Goal: Check status: Check status

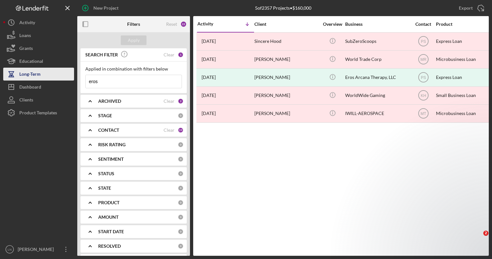
drag, startPoint x: 122, startPoint y: 84, endPoint x: 60, endPoint y: 75, distance: 62.8
click at [60, 75] on div "New Project 5 of 2357 Projects • $160,000 eros Export Icon/Export Filters Reset…" at bounding box center [246, 128] width 486 height 256
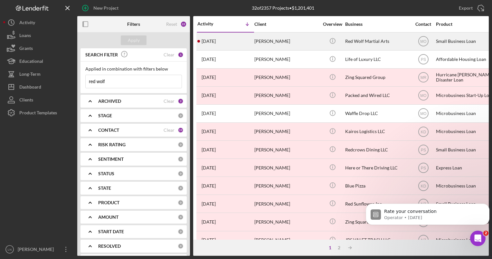
type input "red wolf"
click at [349, 44] on div "Red Wolf Martial Arts" at bounding box center [377, 41] width 64 height 17
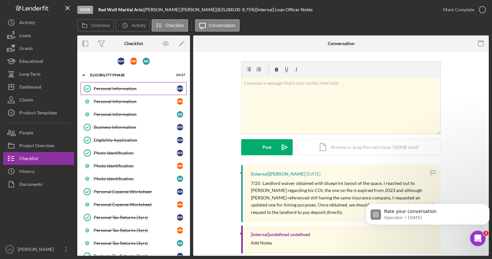
click at [131, 84] on link "Personal Information Personal Information [PERSON_NAME]" at bounding box center [134, 88] width 106 height 13
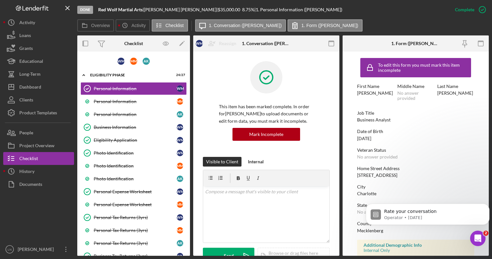
scroll to position [101, 0]
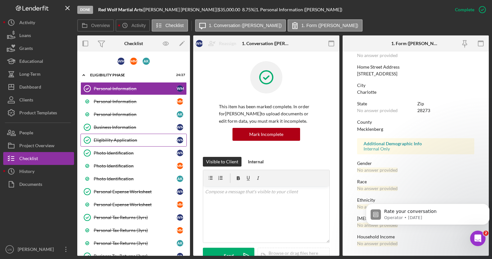
click at [114, 144] on link "Eligibility Application Eligibility Application [PERSON_NAME]" at bounding box center [134, 140] width 106 height 13
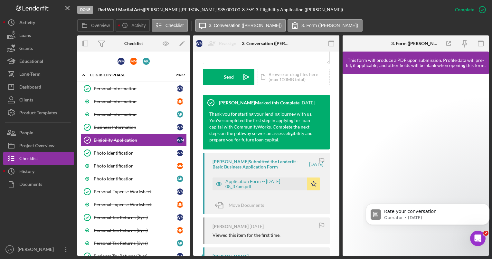
scroll to position [179, 0]
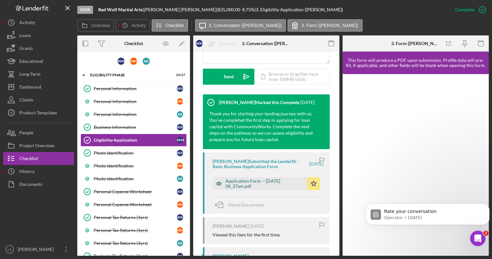
click at [238, 183] on div "Application Form -- [DATE] 08_37am.pdf" at bounding box center [264, 183] width 79 height 10
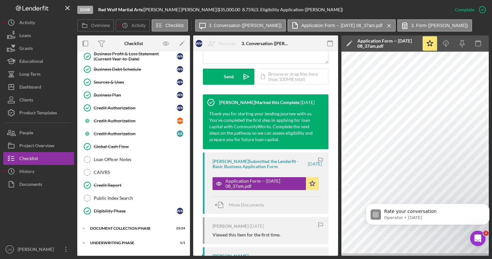
scroll to position [222, 0]
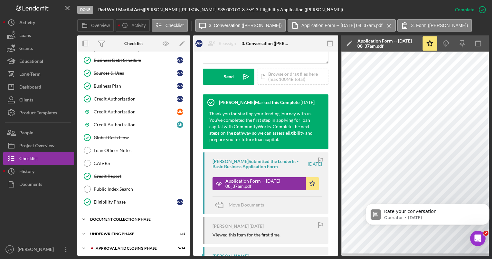
click at [122, 217] on div "Document Collection Phase" at bounding box center [136, 219] width 92 height 4
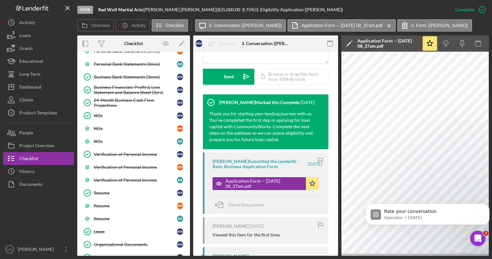
scroll to position [531, 0]
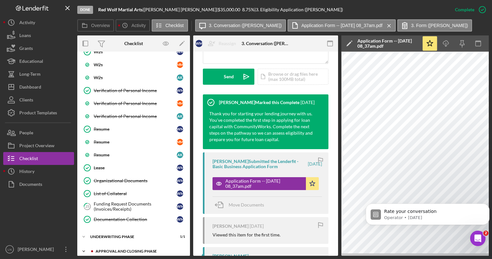
click at [118, 249] on div "Approval and Closing Phase" at bounding box center [139, 251] width 86 height 4
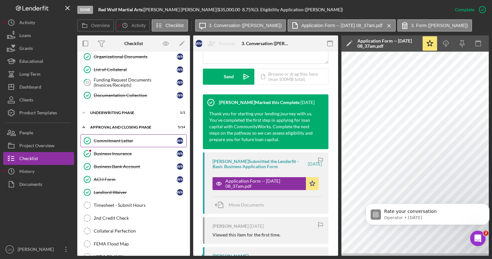
scroll to position [661, 0]
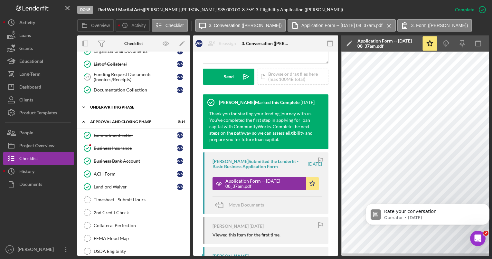
click at [123, 101] on div "Icon/Expander Underwriting Phase 1 / 1" at bounding box center [133, 107] width 113 height 13
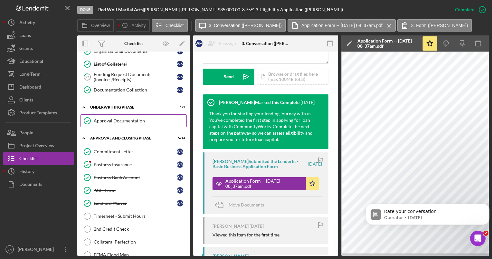
click at [121, 118] on div "Approval Documentation" at bounding box center [140, 120] width 93 height 5
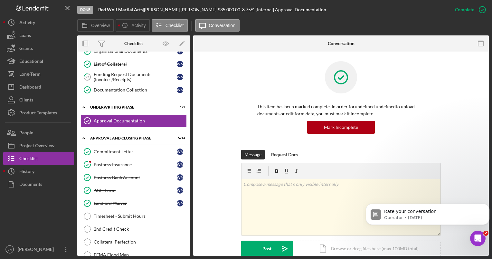
scroll to position [84, 0]
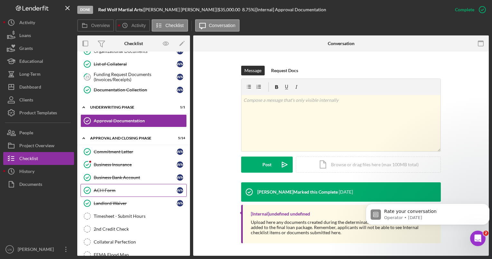
click at [112, 188] on div "ACH Form" at bounding box center [135, 190] width 83 height 5
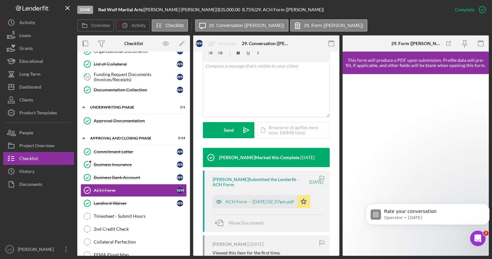
scroll to position [128, 0]
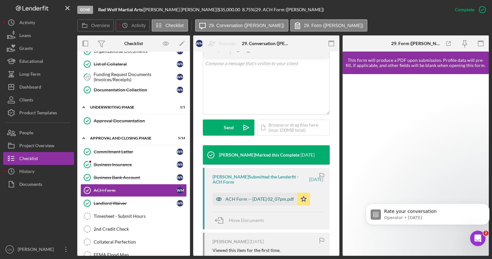
click at [256, 204] on div "ACH Form -- [DATE] 02_07pm.pdf" at bounding box center [255, 199] width 85 height 13
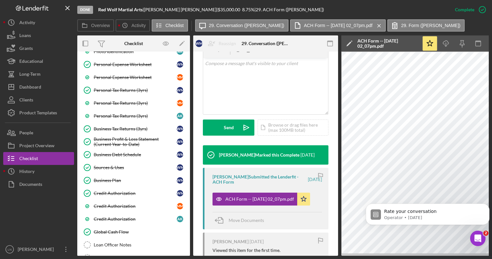
scroll to position [0, 0]
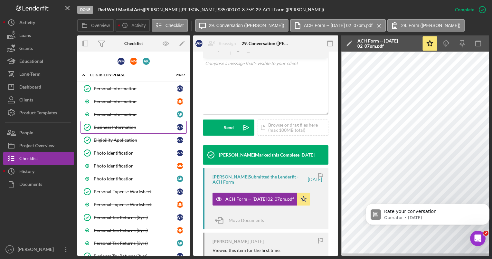
click at [125, 131] on link "Business Information Business Information [PERSON_NAME]" at bounding box center [134, 127] width 106 height 13
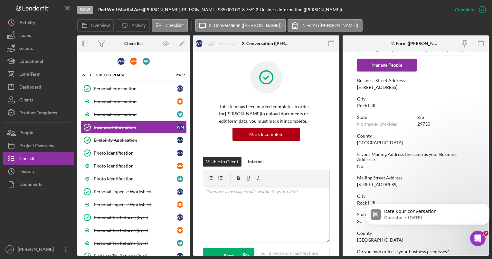
scroll to position [433, 0]
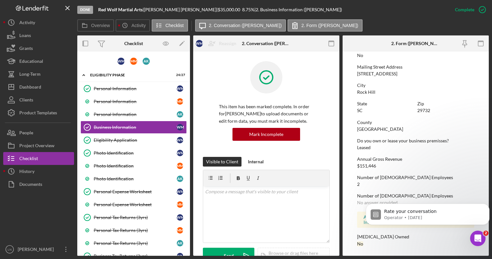
click at [365, 167] on div "$151,446" at bounding box center [366, 165] width 19 height 5
copy div "151,446"
